Goal: Information Seeking & Learning: Learn about a topic

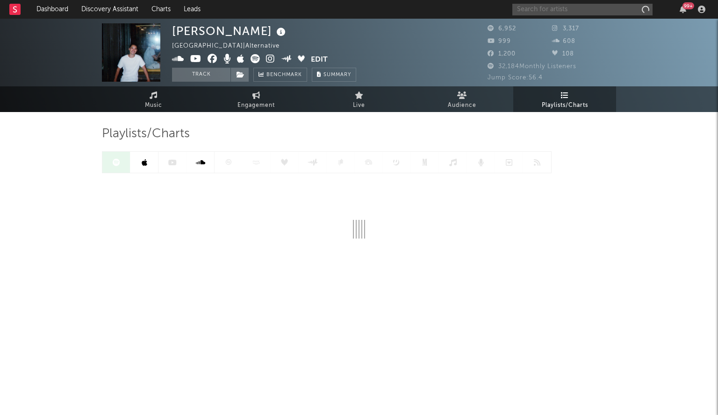
click at [531, 7] on input "text" at bounding box center [582, 10] width 140 height 12
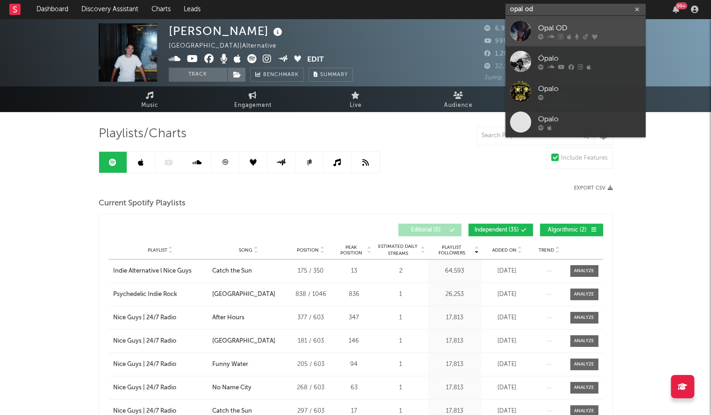
type input "opal od"
click at [526, 33] on div at bounding box center [520, 31] width 21 height 21
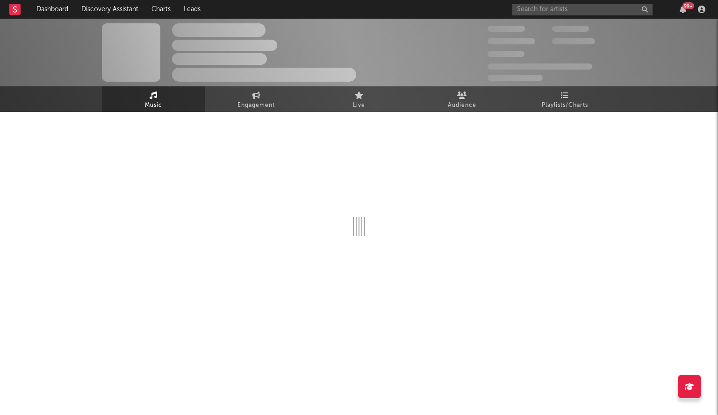
select select "6m"
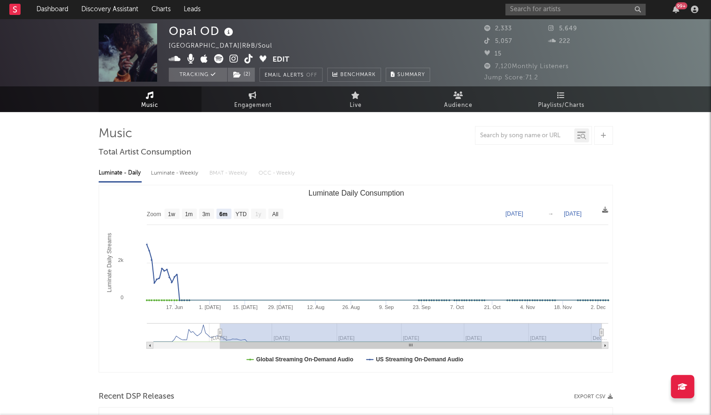
scroll to position [201, 0]
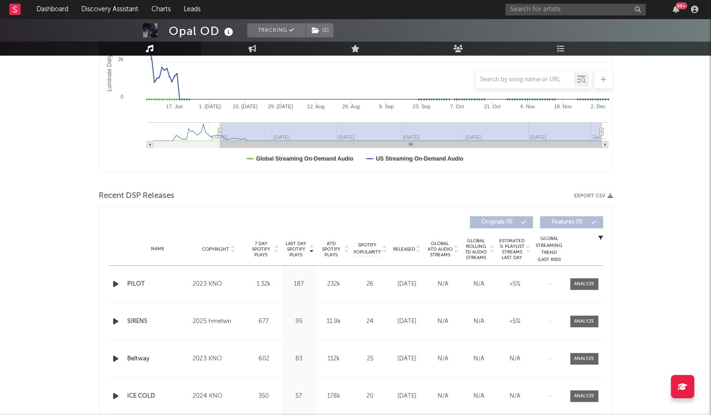
click at [111, 281] on icon "button" at bounding box center [116, 285] width 10 height 12
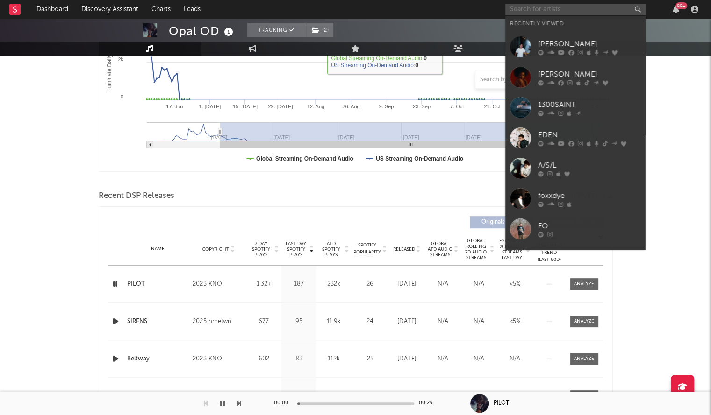
click at [517, 14] on input "text" at bounding box center [575, 10] width 140 height 12
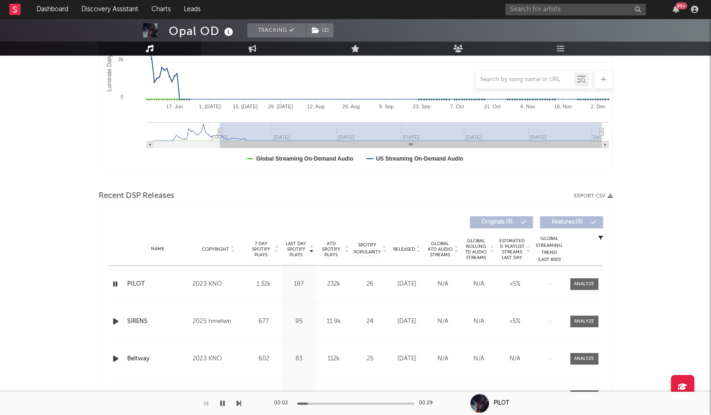
click at [406, 249] on span "Released" at bounding box center [404, 250] width 22 height 6
click at [118, 281] on icon "button" at bounding box center [116, 285] width 10 height 12
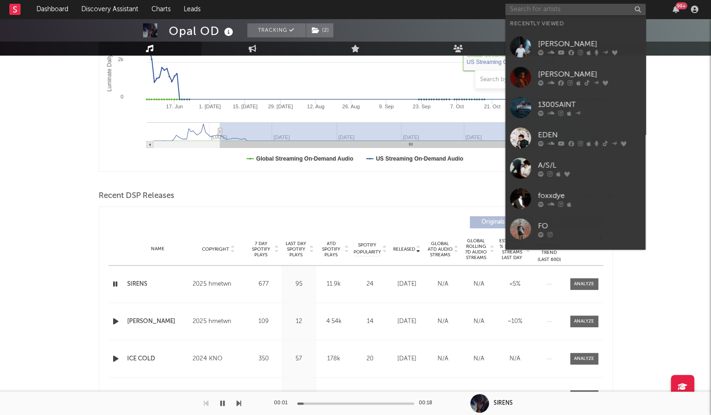
click at [561, 9] on input "text" at bounding box center [575, 10] width 140 height 12
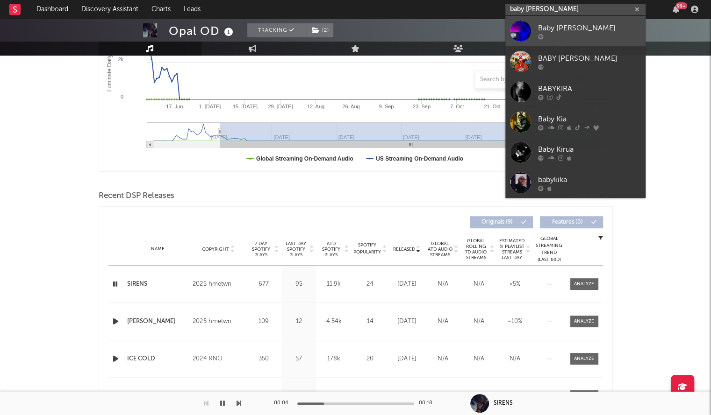
type input "baby [PERSON_NAME]"
click at [562, 30] on div "Baby [PERSON_NAME]" at bounding box center [589, 27] width 103 height 11
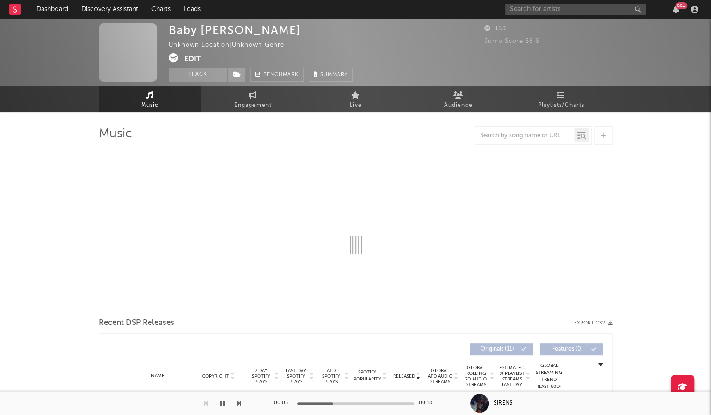
select select "1w"
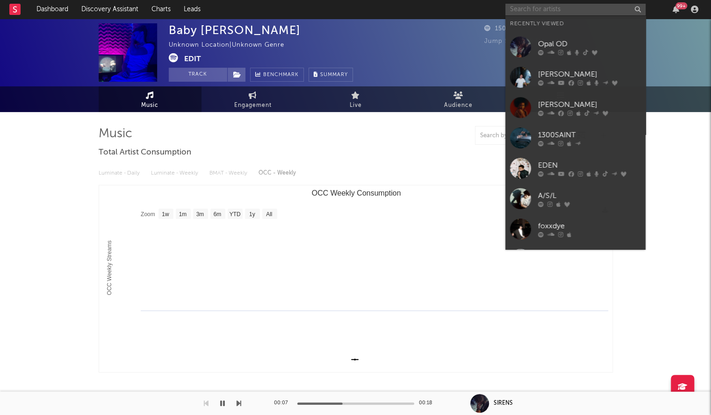
click at [546, 10] on input "text" at bounding box center [575, 10] width 140 height 12
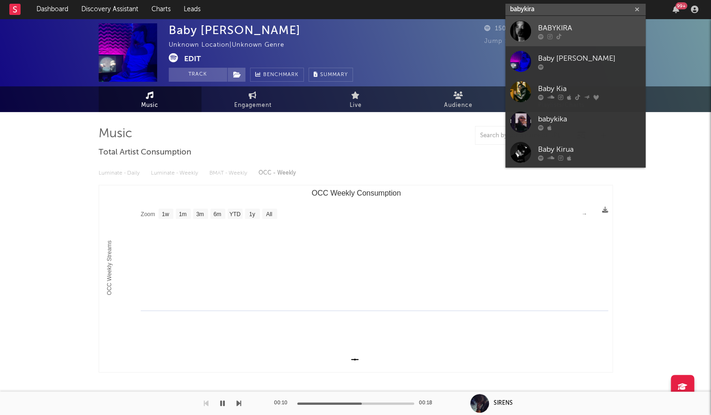
type input "babykira"
click at [518, 31] on div at bounding box center [520, 31] width 21 height 21
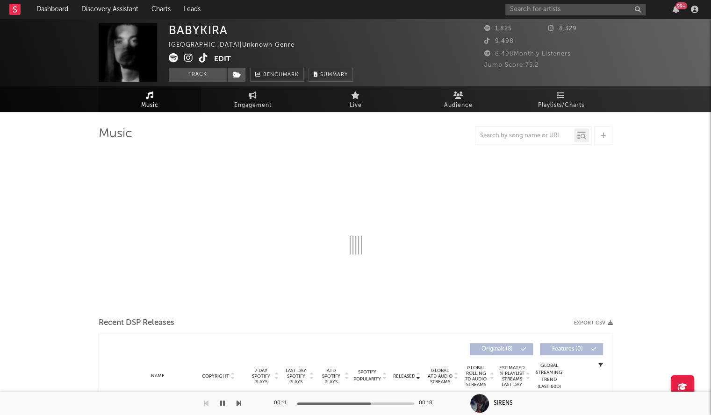
select select "1w"
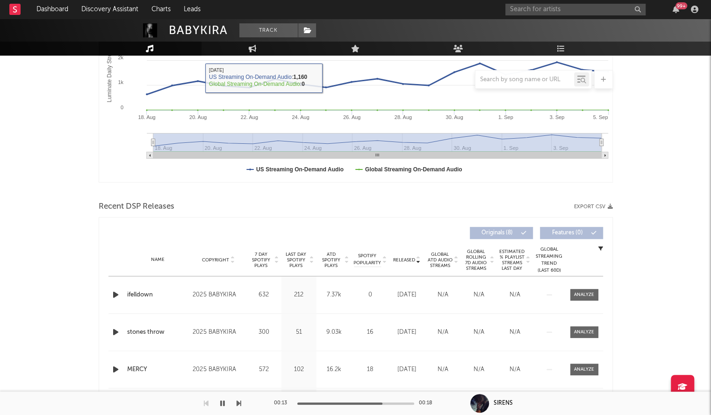
scroll to position [192, 0]
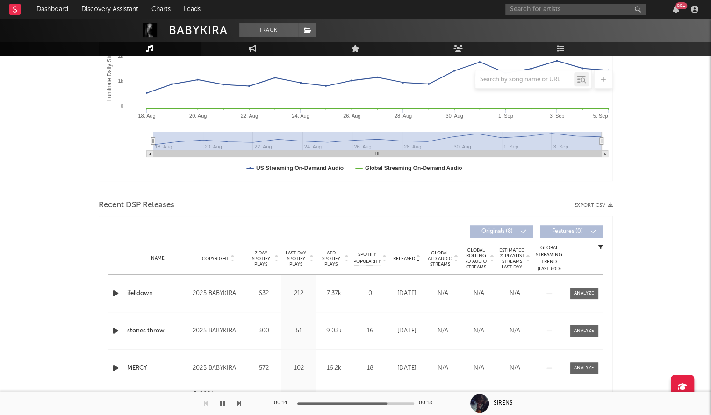
click at [116, 290] on icon "button" at bounding box center [116, 294] width 10 height 12
click at [402, 261] on div "Released" at bounding box center [406, 258] width 31 height 7
click at [404, 260] on span "Released" at bounding box center [404, 259] width 22 height 6
click at [346, 402] on div "00:03 00:17" at bounding box center [356, 403] width 164 height 23
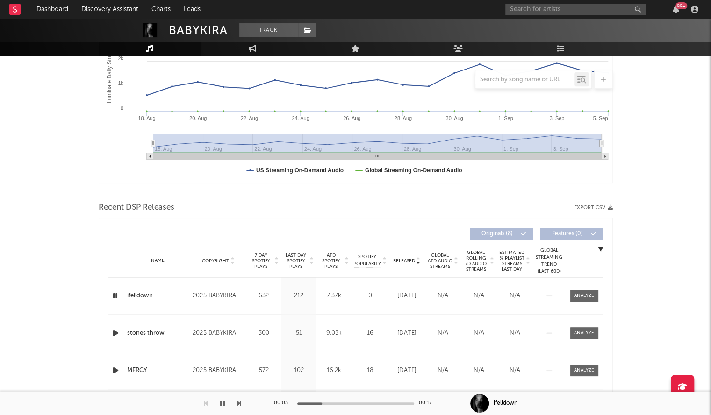
scroll to position [0, 0]
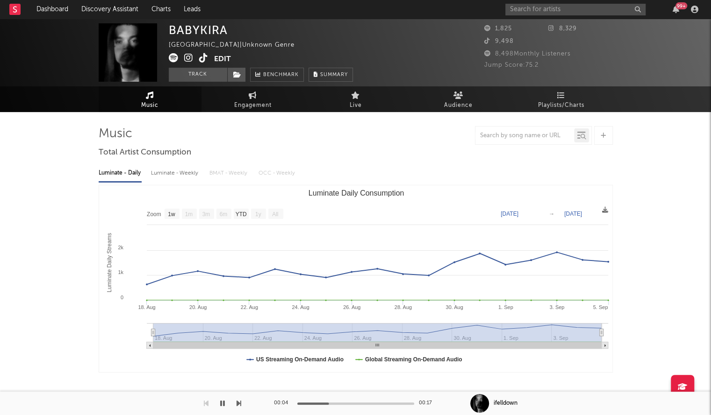
click at [188, 58] on icon at bounding box center [188, 57] width 9 height 9
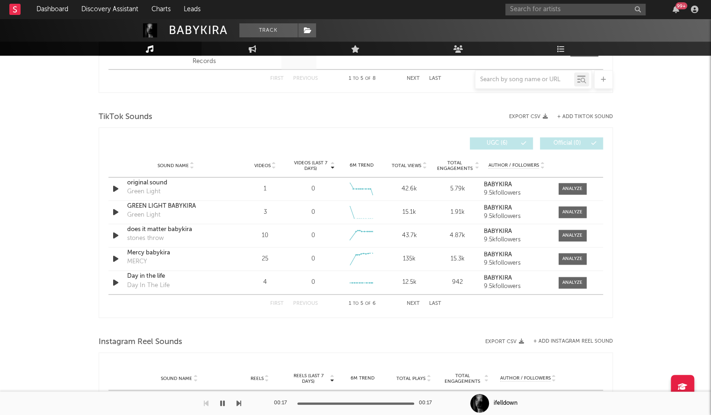
scroll to position [586, 0]
click at [135, 180] on div "original sound" at bounding box center [176, 182] width 98 height 9
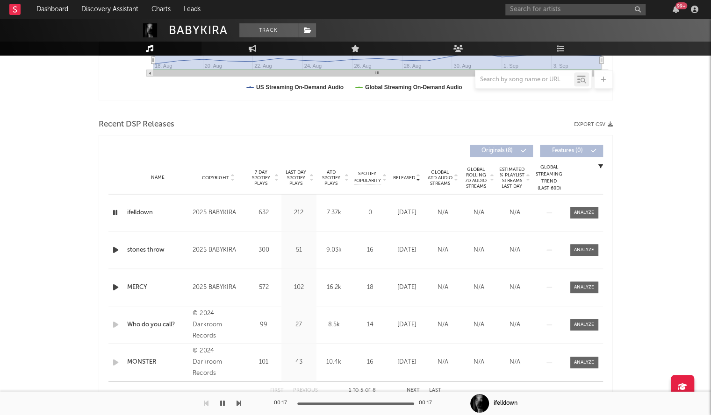
scroll to position [344, 0]
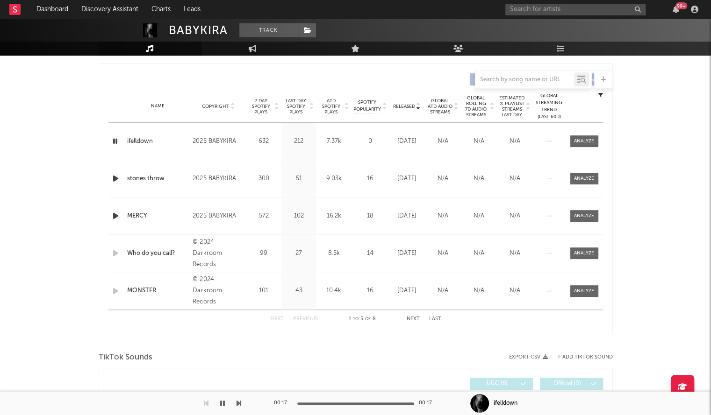
click at [415, 317] on button "Next" at bounding box center [413, 319] width 13 height 5
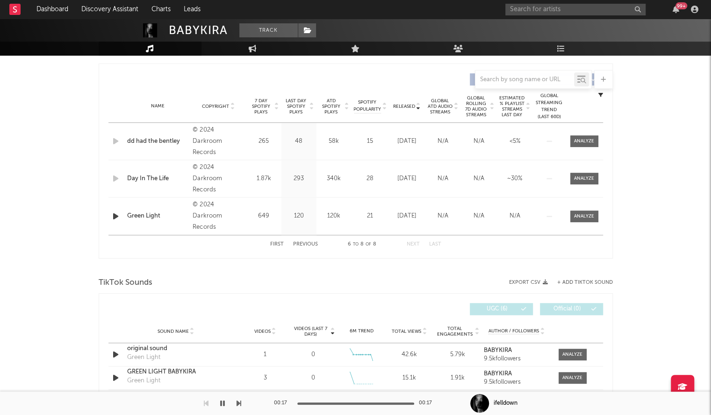
click at [298, 247] on div "First Previous 6 to 8 of 8 Next Last" at bounding box center [355, 245] width 171 height 18
click at [299, 244] on button "Previous" at bounding box center [305, 244] width 25 height 5
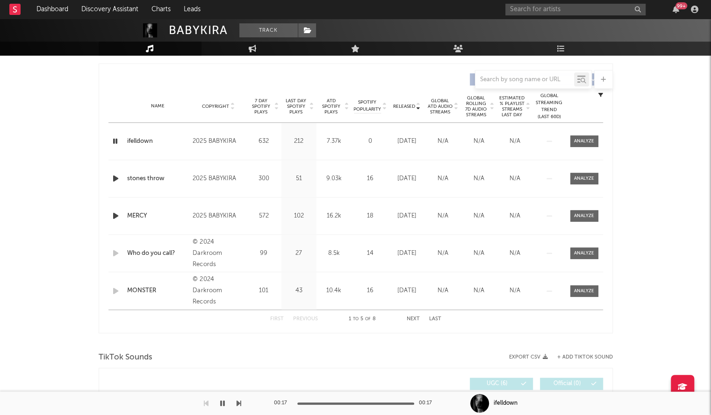
click at [121, 220] on div at bounding box center [117, 216] width 12 height 12
click at [119, 211] on icon "button" at bounding box center [116, 216] width 10 height 12
click at [317, 403] on div at bounding box center [355, 404] width 117 height 2
click at [373, 406] on div "00:03 00:15" at bounding box center [356, 403] width 164 height 23
click at [364, 405] on div "00:04 00:15" at bounding box center [356, 403] width 164 height 23
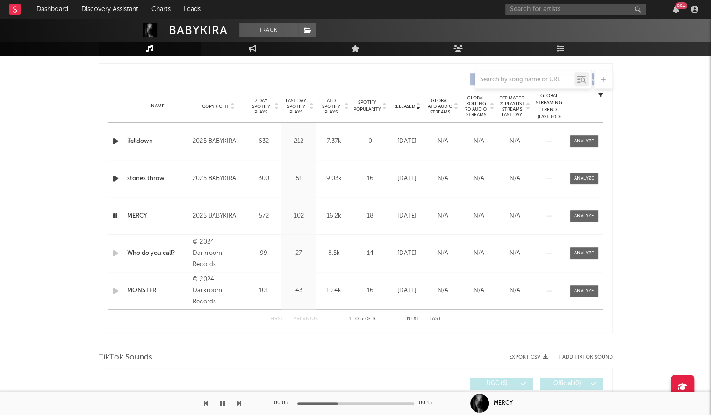
click at [362, 403] on div at bounding box center [355, 404] width 117 height 2
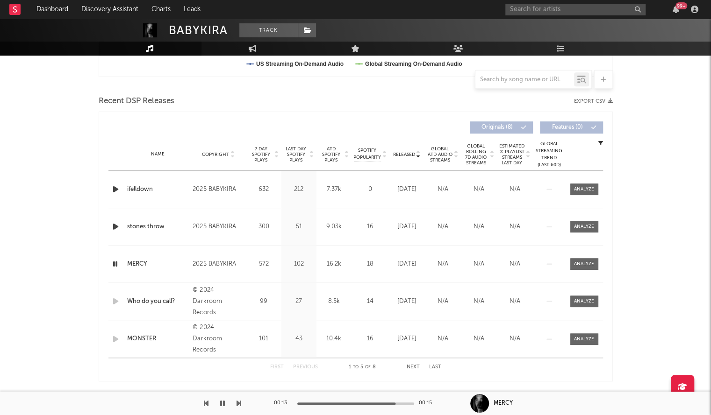
scroll to position [297, 0]
click at [222, 403] on icon "button" at bounding box center [222, 403] width 5 height 7
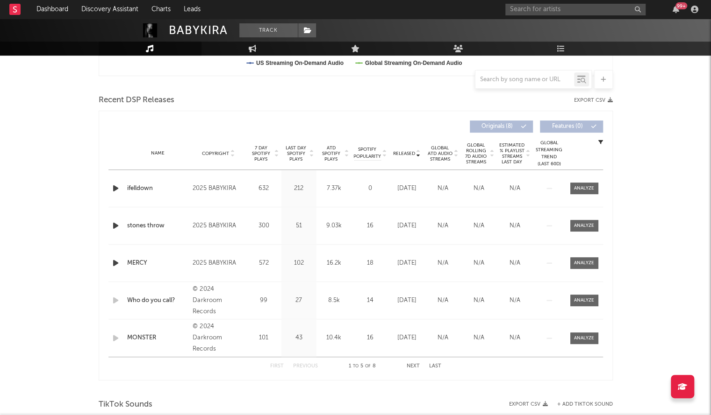
click at [113, 226] on icon "button" at bounding box center [116, 226] width 10 height 12
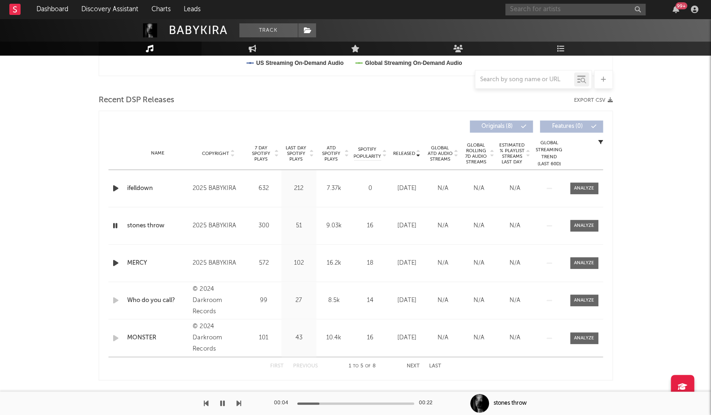
click at [522, 9] on input "text" at bounding box center [575, 10] width 140 height 12
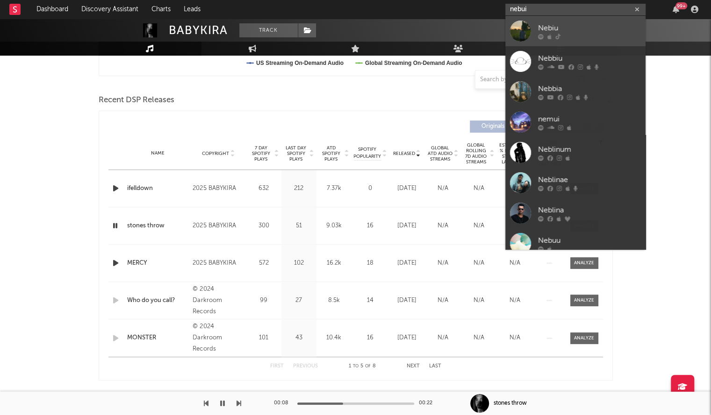
type input "nebui"
click at [523, 34] on div at bounding box center [520, 31] width 21 height 21
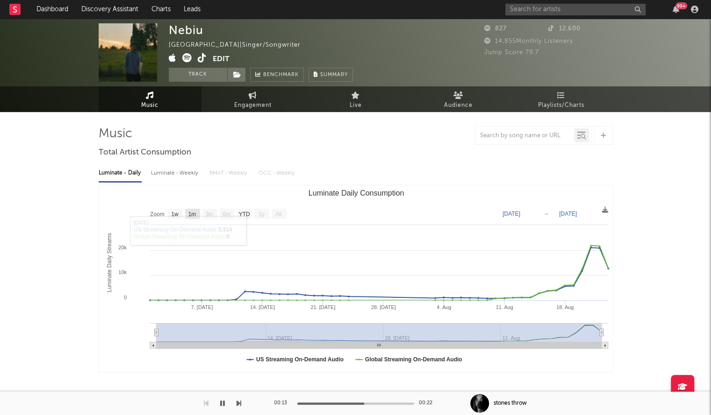
click at [197, 217] on rect "Luminate Daily Consumption" at bounding box center [192, 214] width 15 height 10
select select "1m"
type input "[DATE]"
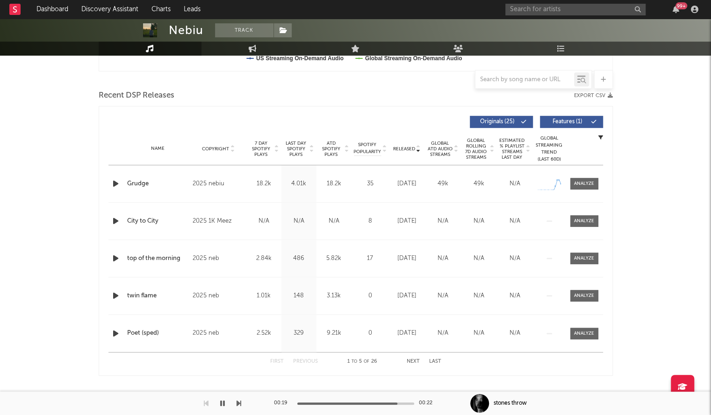
scroll to position [302, 0]
click at [222, 401] on icon "button" at bounding box center [222, 403] width 5 height 7
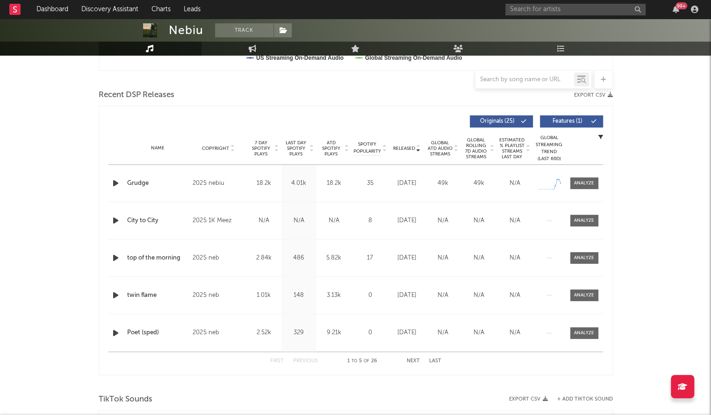
click at [117, 176] on div "Name Grudge Copyright 2025 nebiu Label nebiu Album Names Grudge Composer Names …" at bounding box center [355, 183] width 494 height 37
click at [115, 184] on icon "button" at bounding box center [116, 184] width 10 height 12
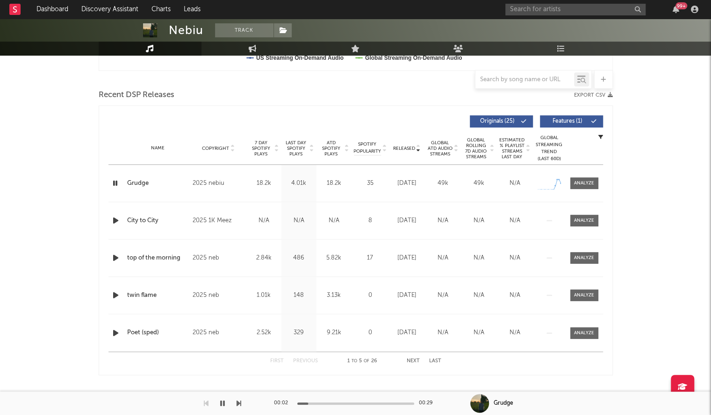
click at [352, 404] on div at bounding box center [355, 404] width 117 height 2
click at [117, 222] on icon "button" at bounding box center [116, 221] width 10 height 12
click at [223, 405] on icon "button" at bounding box center [222, 403] width 5 height 7
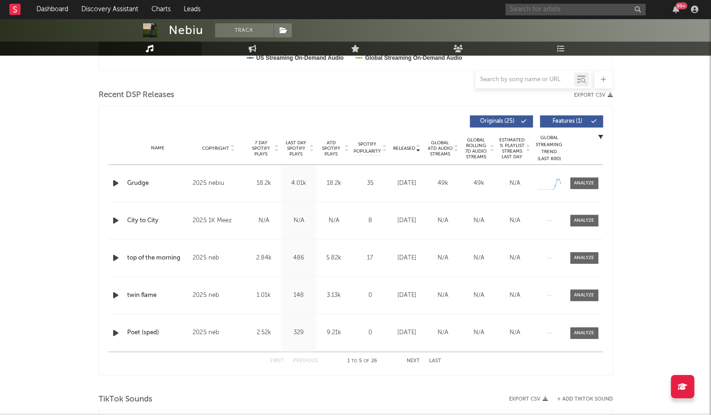
click at [511, 12] on input "text" at bounding box center [575, 10] width 140 height 12
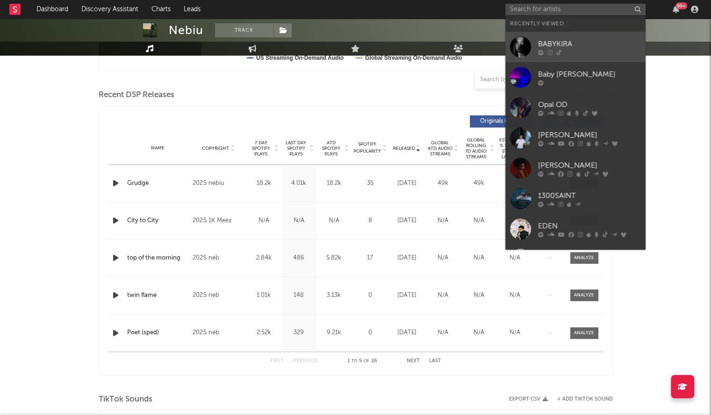
click at [530, 43] on div at bounding box center [520, 46] width 21 height 21
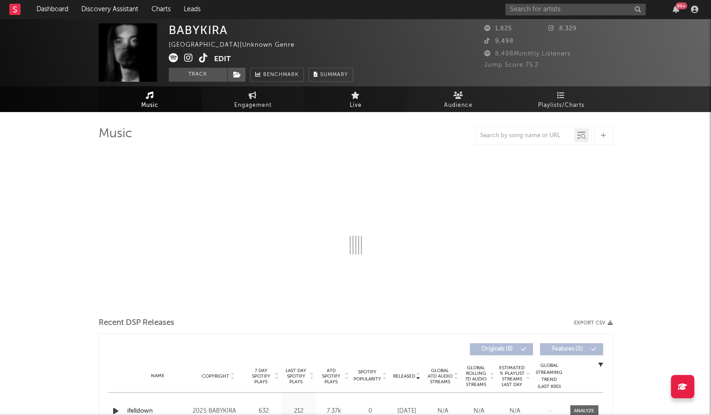
select select "1w"
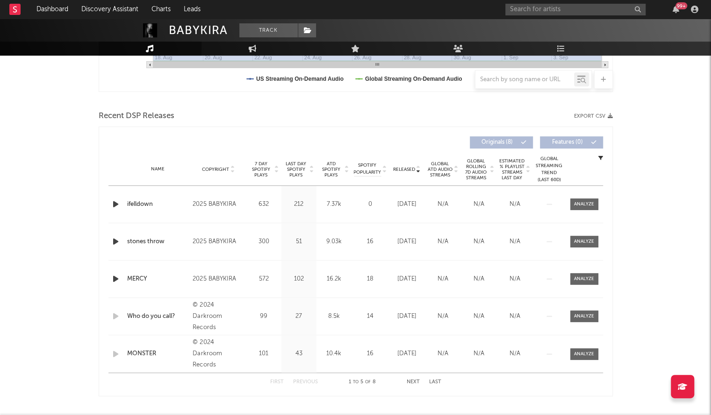
scroll to position [281, 0]
click at [114, 199] on icon "button" at bounding box center [116, 204] width 10 height 12
click at [356, 401] on div "00:00 00:17" at bounding box center [356, 403] width 164 height 23
click at [372, 408] on div "00:01 00:17" at bounding box center [356, 403] width 164 height 23
click at [374, 405] on div "00:02 00:17" at bounding box center [356, 403] width 164 height 23
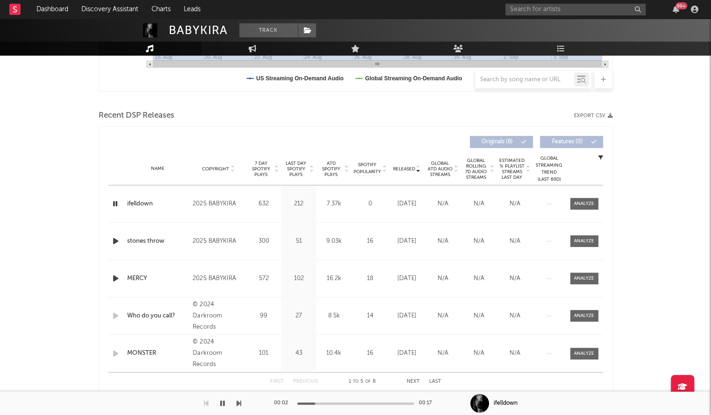
click at [368, 405] on div "00:02 00:17" at bounding box center [356, 403] width 164 height 23
click at [368, 403] on div at bounding box center [355, 404] width 117 height 2
click at [650, 123] on div "BABYKIRA Track [GEOGRAPHIC_DATA] | Unknown Genre Edit Track Benchmark Summary 1…" at bounding box center [355, 308] width 711 height 1142
click at [114, 237] on icon "button" at bounding box center [116, 242] width 10 height 12
click at [225, 407] on button "button" at bounding box center [222, 403] width 9 height 23
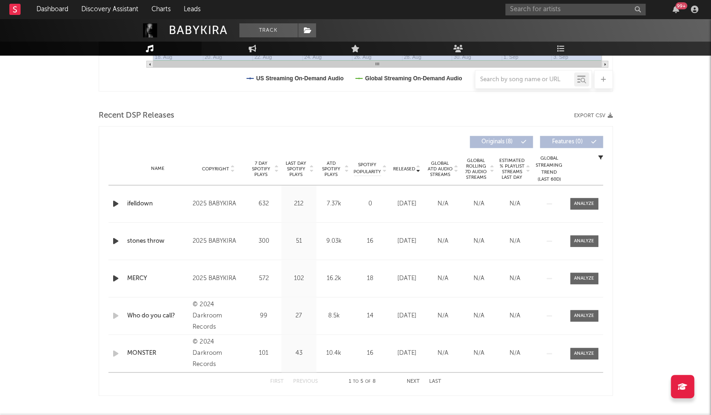
scroll to position [0, 0]
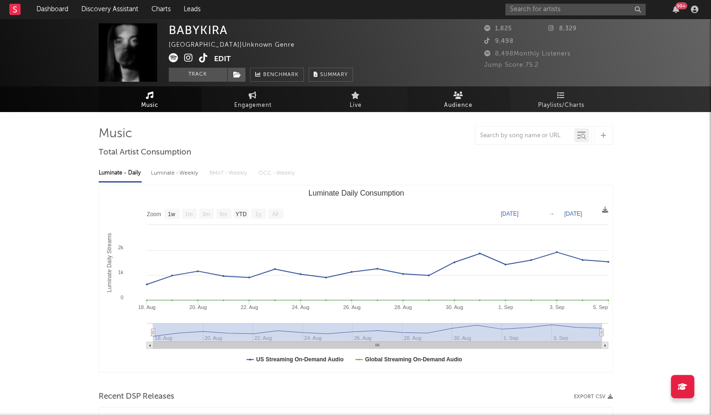
click at [462, 98] on icon at bounding box center [458, 95] width 10 height 7
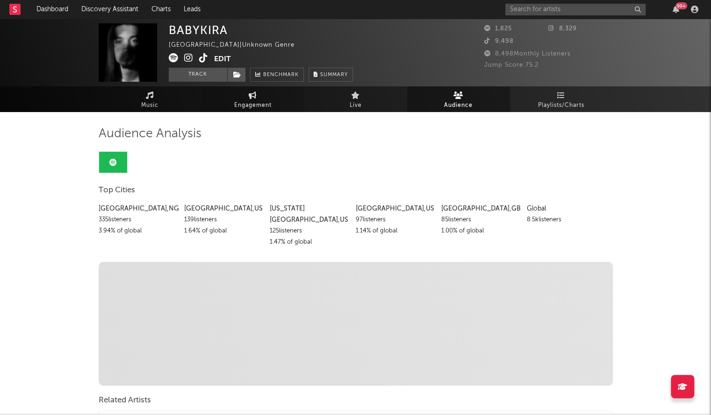
click at [254, 104] on span "Engagement" at bounding box center [252, 105] width 37 height 11
select select "1w"
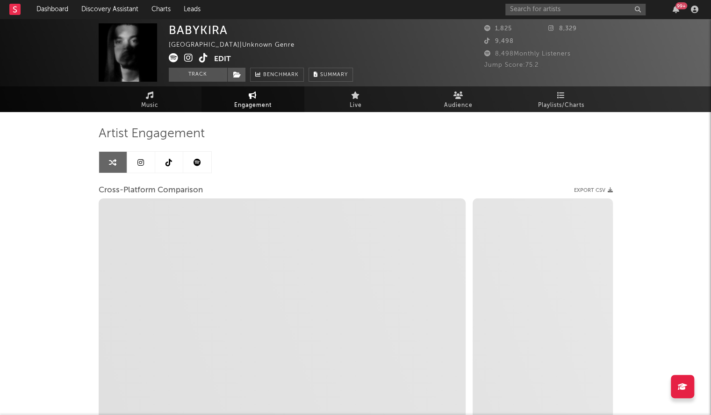
select select "1m"
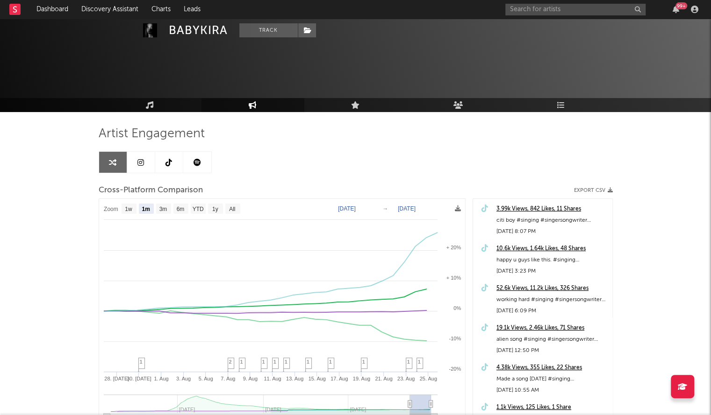
scroll to position [93, 0]
